Goal: Navigation & Orientation: Understand site structure

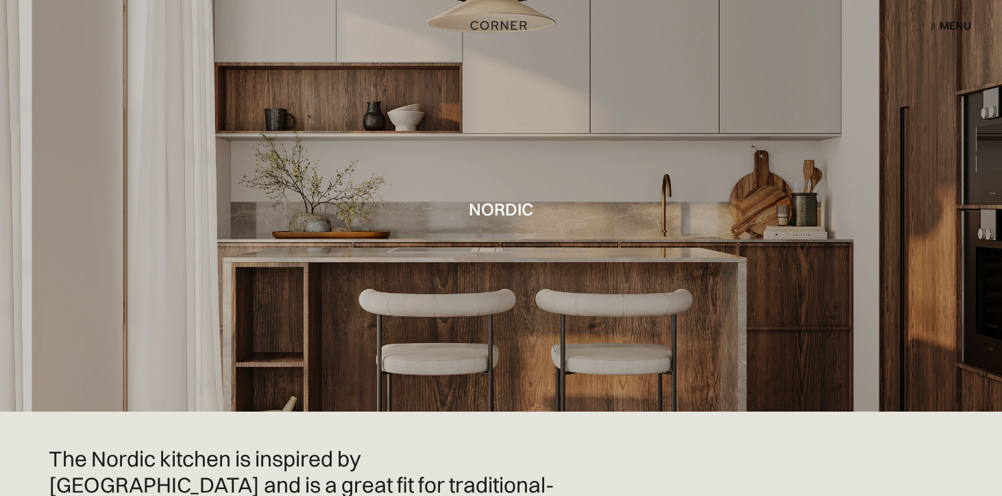
click at [956, 22] on div "menu" at bounding box center [956, 25] width 32 height 11
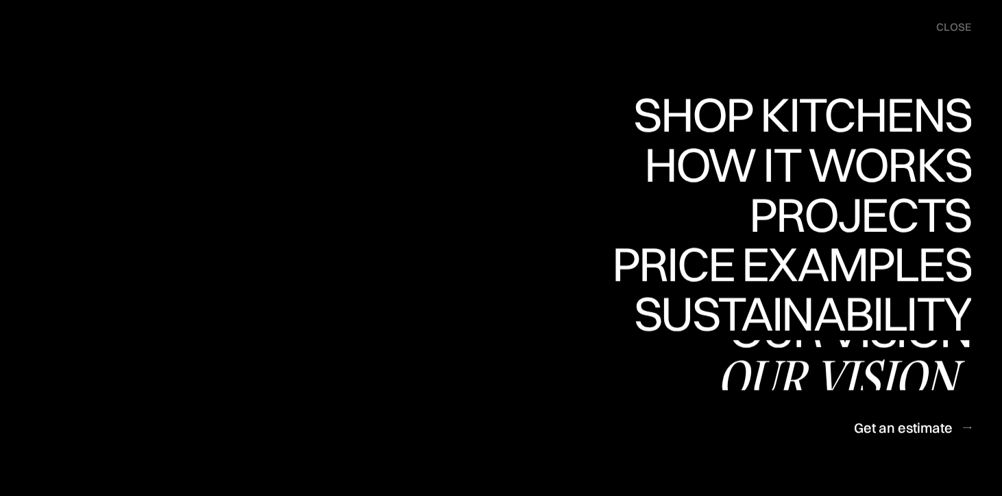
click at [862, 385] on div "Our vision" at bounding box center [844, 378] width 254 height 48
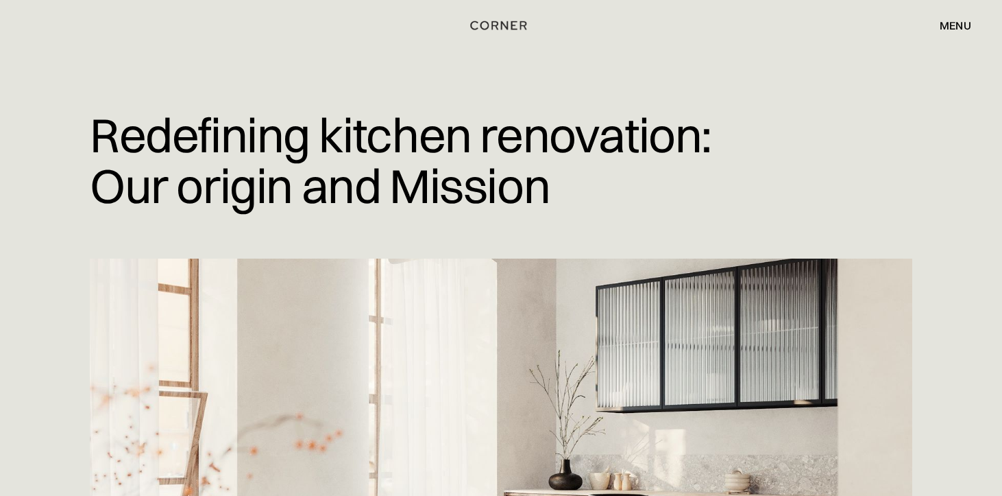
click at [953, 27] on div "menu" at bounding box center [956, 25] width 32 height 11
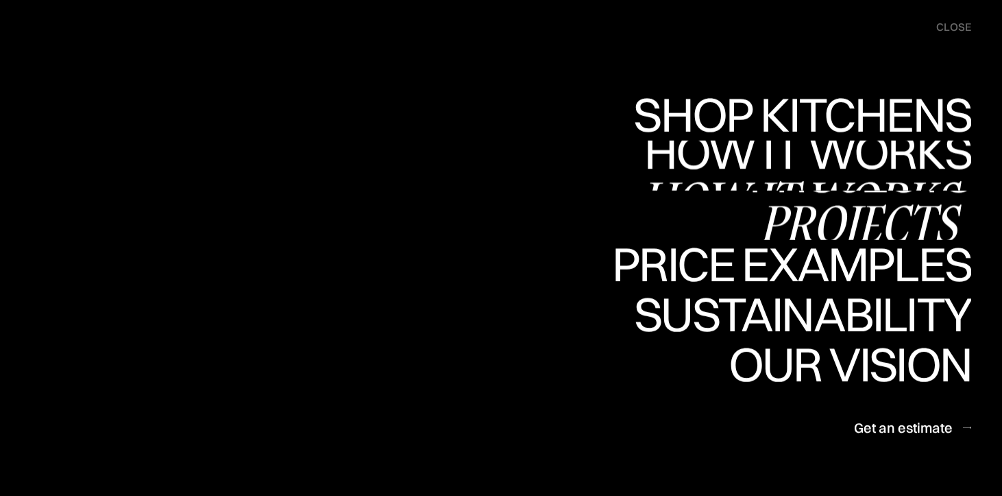
click at [899, 208] on div "Projects" at bounding box center [860, 223] width 222 height 48
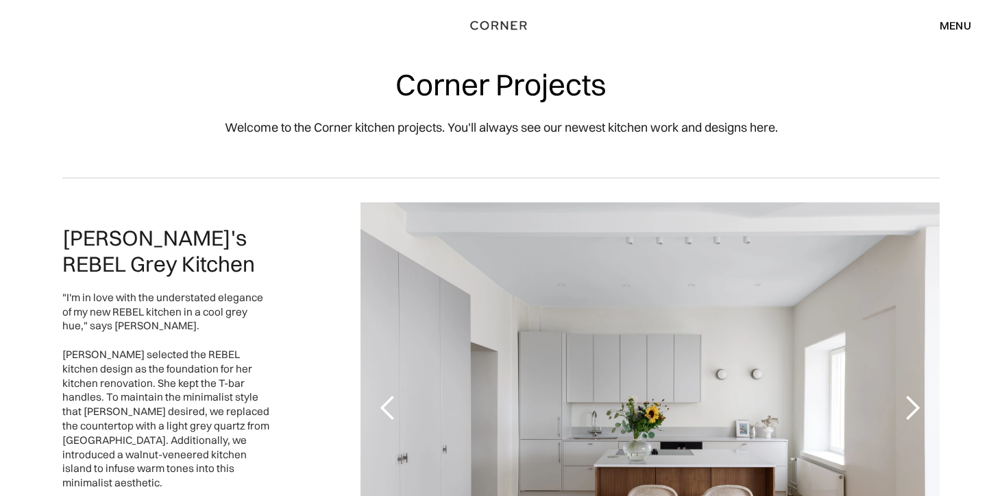
click at [954, 26] on div "menu" at bounding box center [956, 25] width 32 height 11
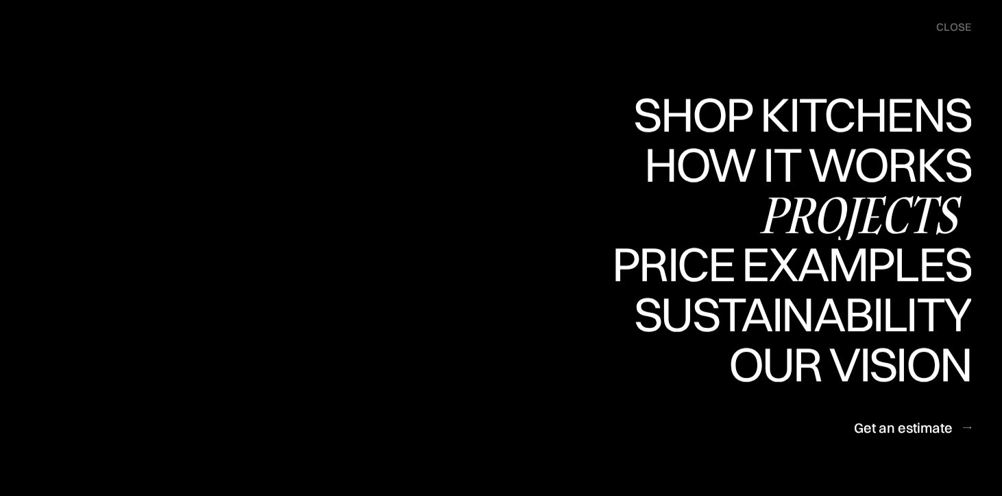
click at [887, 205] on div "Projects" at bounding box center [860, 214] width 222 height 48
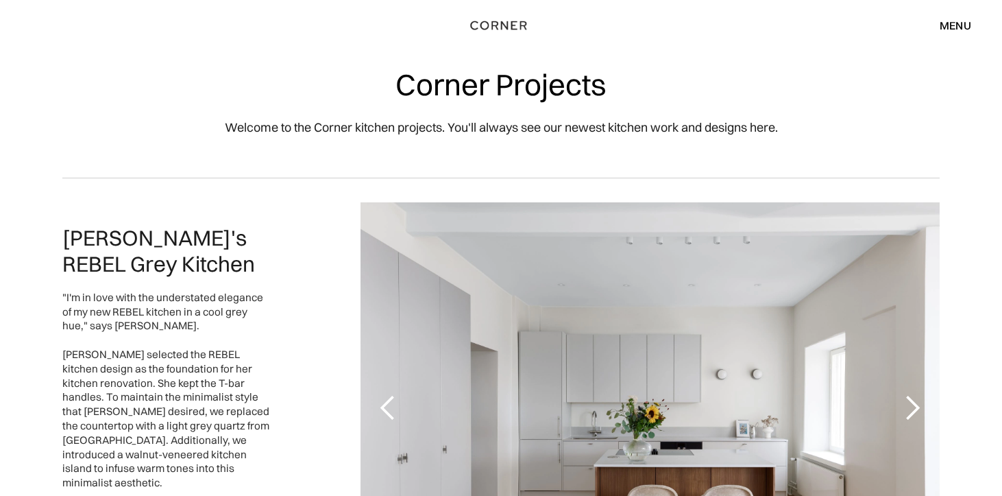
click at [949, 21] on div "menu" at bounding box center [956, 25] width 32 height 11
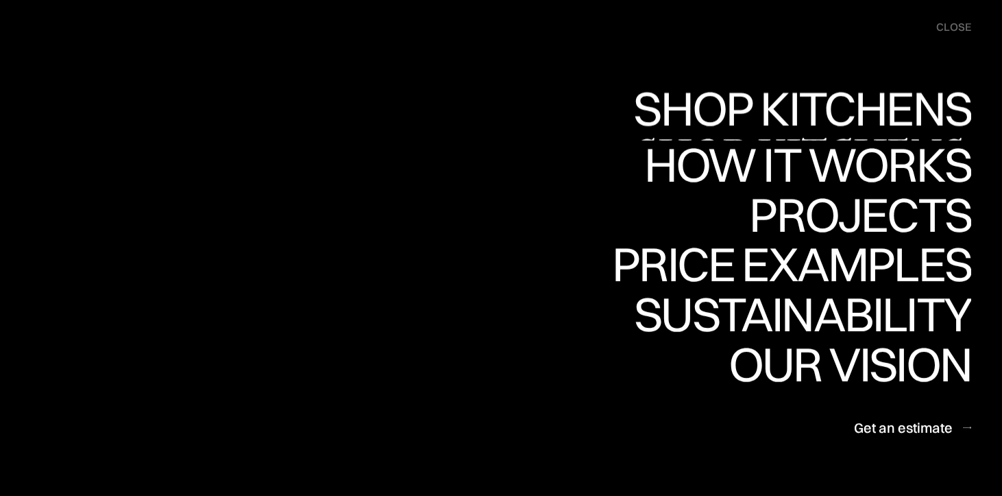
click at [906, 132] on div "Shop Kitchens" at bounding box center [799, 156] width 345 height 48
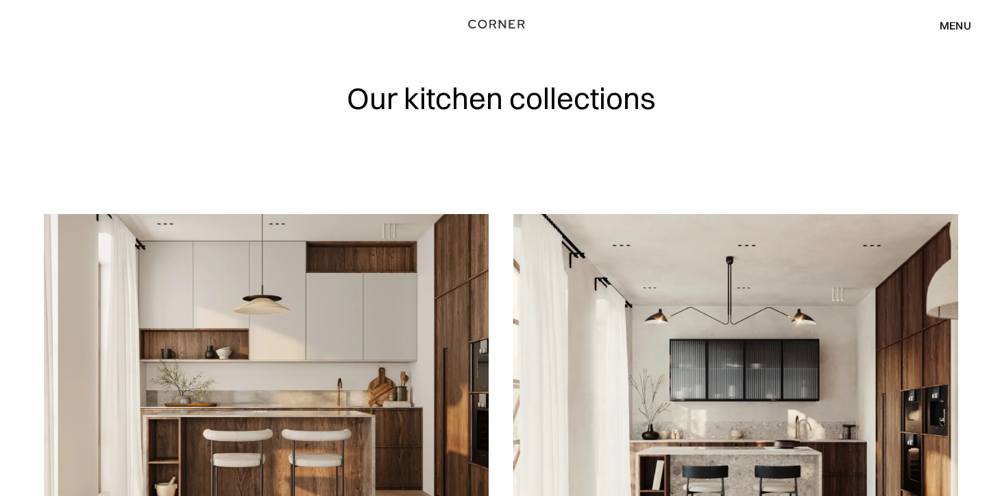
click at [492, 23] on img "home" at bounding box center [496, 24] width 56 height 18
